Goal: Check status: Check status

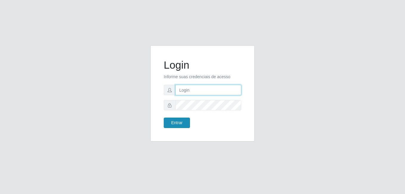
type input "samarab8@iwof"
click at [176, 122] on button "Entrar" at bounding box center [177, 123] width 26 height 10
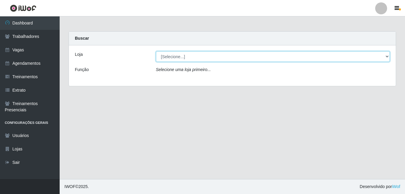
drag, startPoint x: 260, startPoint y: 59, endPoint x: 260, endPoint y: 63, distance: 3.9
click at [260, 59] on select "[Selecione...] Bemais Supermercados - B8 [PERSON_NAME]" at bounding box center [273, 56] width 234 height 10
select select "413"
click at [156, 51] on select "[Selecione...] Bemais Supermercados - B8 [PERSON_NAME]" at bounding box center [273, 56] width 234 height 10
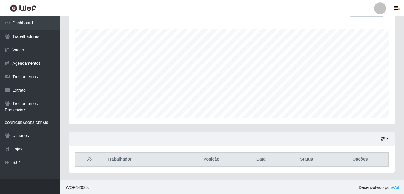
scroll to position [96, 0]
click at [387, 137] on button "button" at bounding box center [384, 138] width 8 height 7
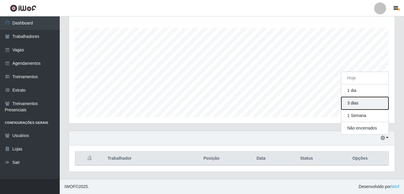
click at [367, 106] on button "3 dias" at bounding box center [364, 103] width 47 height 13
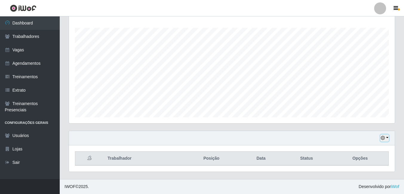
click at [387, 137] on button "button" at bounding box center [384, 138] width 8 height 7
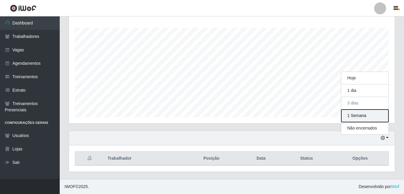
click at [357, 115] on button "1 Semana" at bounding box center [364, 115] width 47 height 13
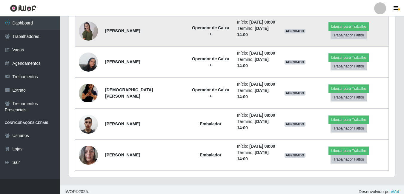
scroll to position [468, 0]
